Goal: Task Accomplishment & Management: Use online tool/utility

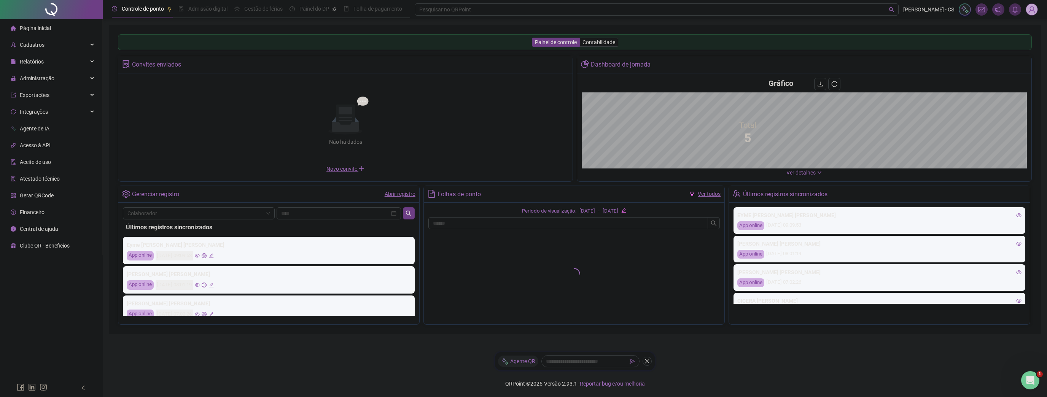
click at [1032, 13] on img at bounding box center [1031, 9] width 11 height 11
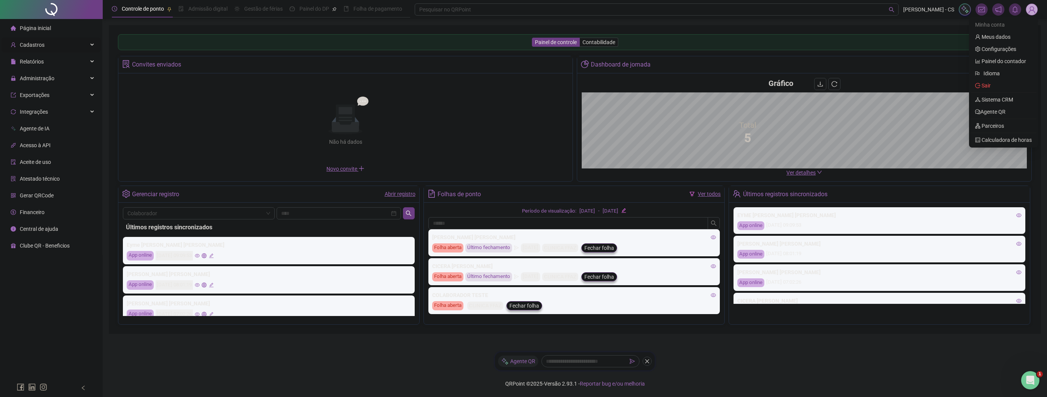
click at [27, 48] on span "Cadastros" at bounding box center [28, 44] width 34 height 15
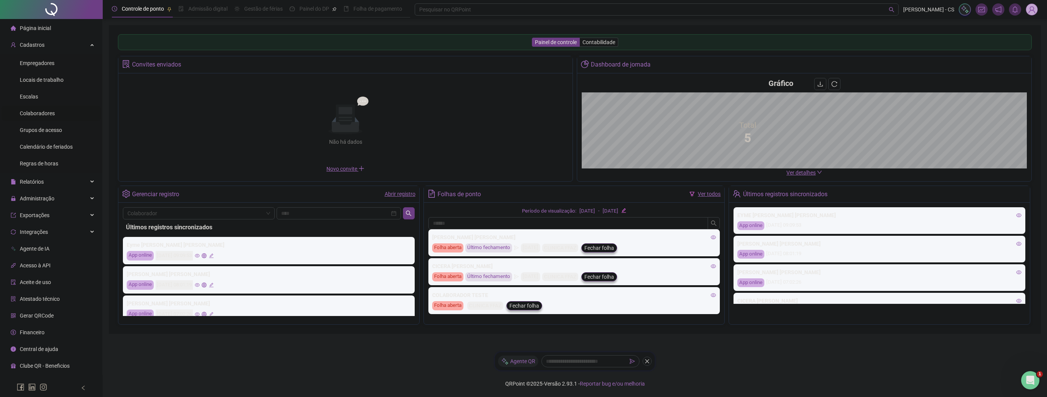
click at [30, 111] on span "Colaboradores" at bounding box center [37, 113] width 35 height 6
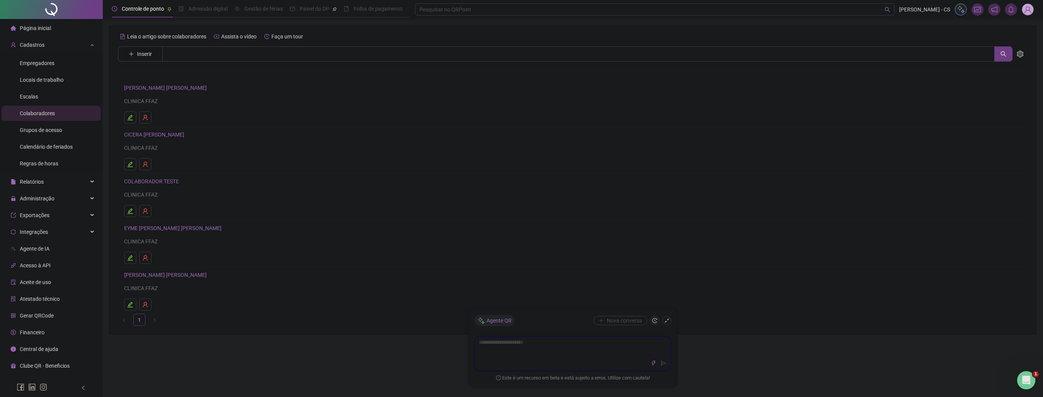
click at [142, 53] on span "Inserir" at bounding box center [144, 54] width 15 height 8
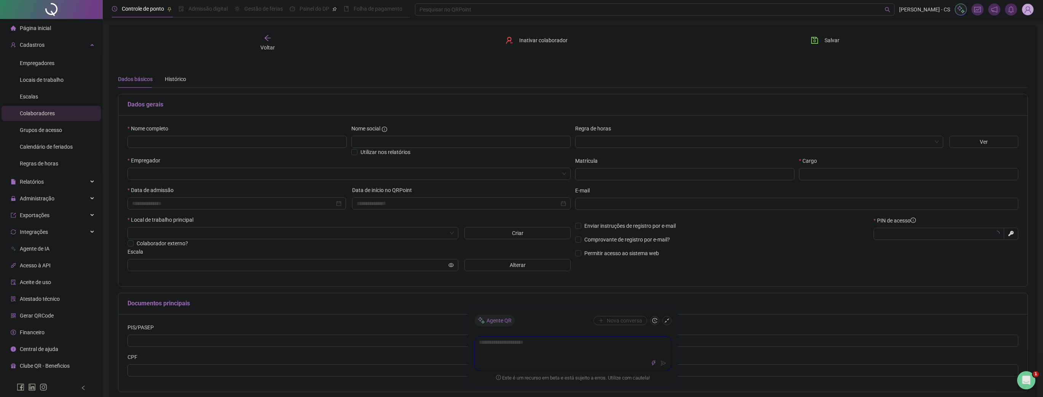
type input "*****"
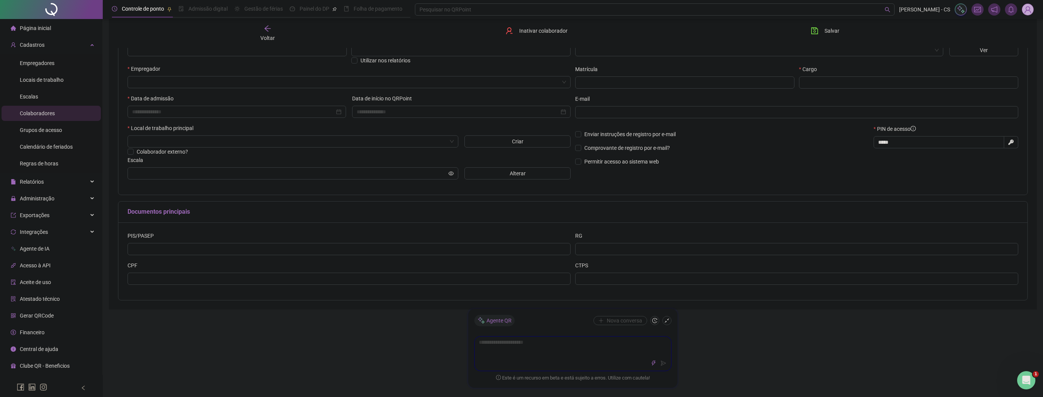
scroll to position [116, 0]
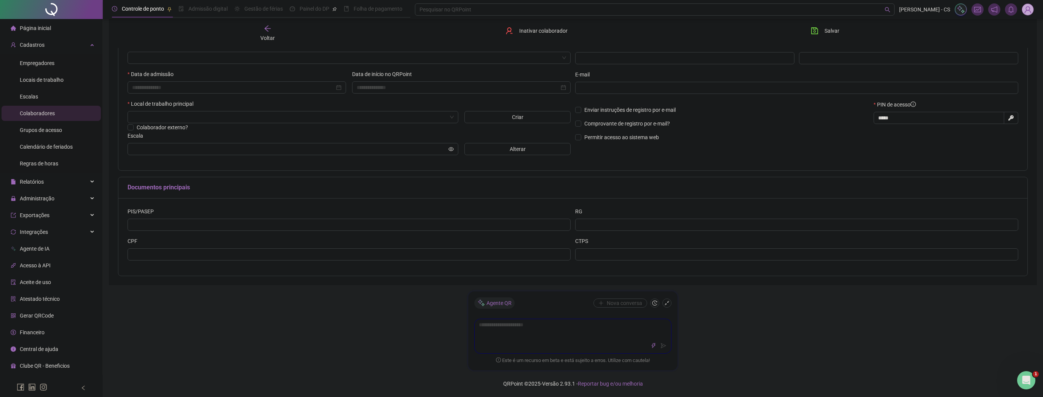
click at [274, 35] on span "Voltar" at bounding box center [267, 38] width 14 height 6
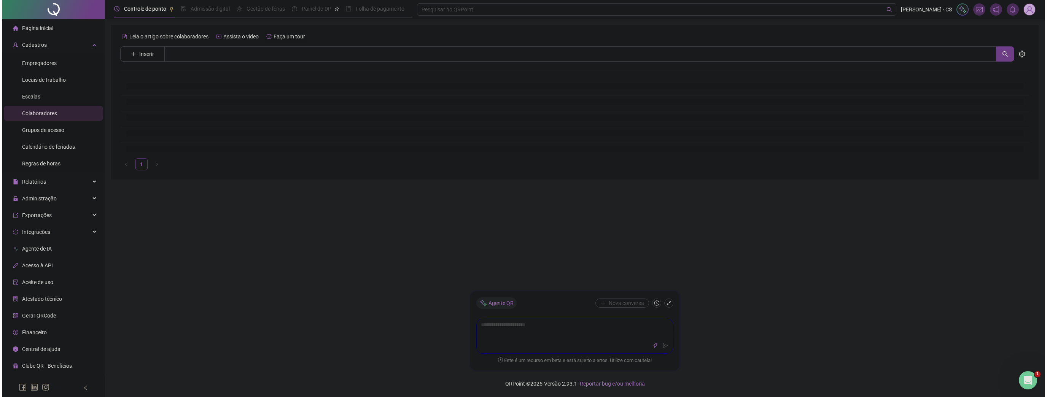
scroll to position [0, 0]
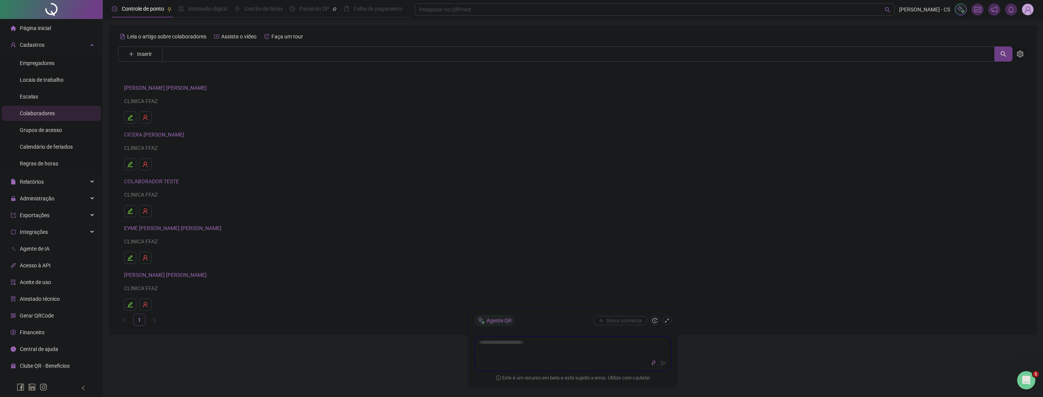
click at [1020, 54] on icon "setting" at bounding box center [1019, 54] width 7 height 7
click at [992, 85] on span "Importar colaboradores" at bounding box center [993, 83] width 56 height 8
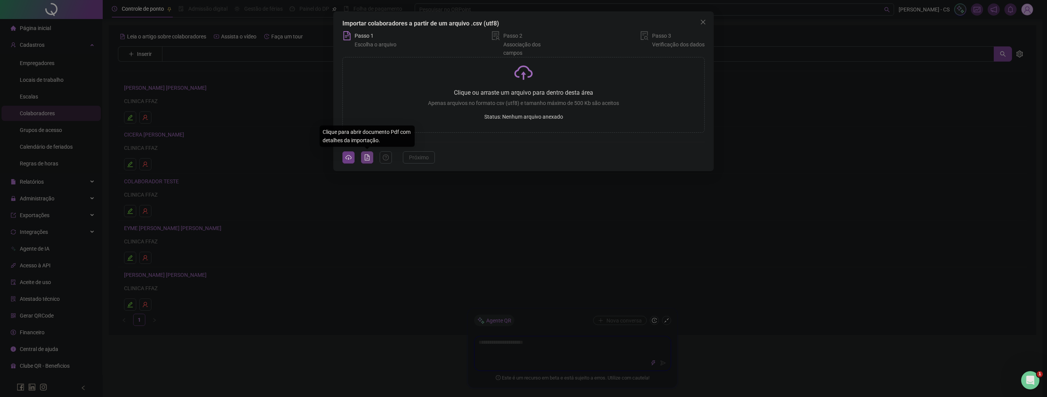
click at [368, 158] on icon "file-pdf" at bounding box center [367, 158] width 5 height 6
click at [344, 159] on button "button" at bounding box center [348, 157] width 12 height 12
click at [704, 19] on icon "close" at bounding box center [703, 22] width 6 height 6
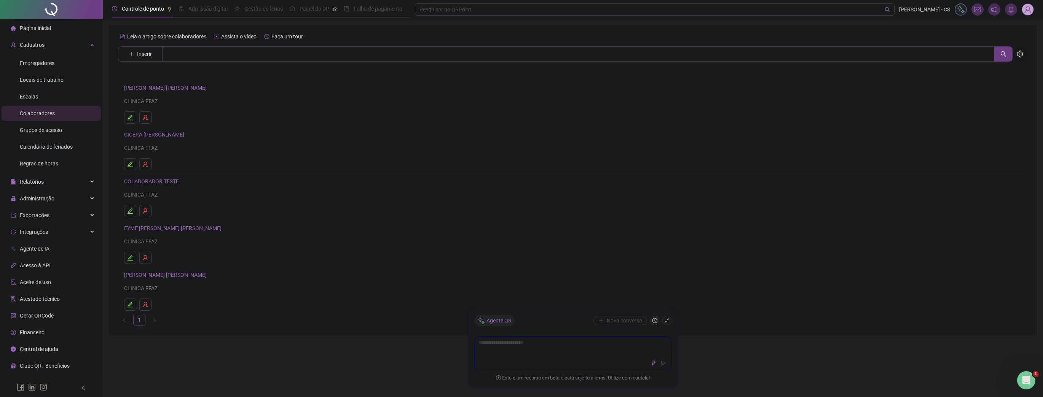
click at [1023, 58] on button "button" at bounding box center [1019, 53] width 15 height 15
click at [994, 80] on span "Importar colaboradores" at bounding box center [993, 83] width 56 height 8
